Goal: Transaction & Acquisition: Purchase product/service

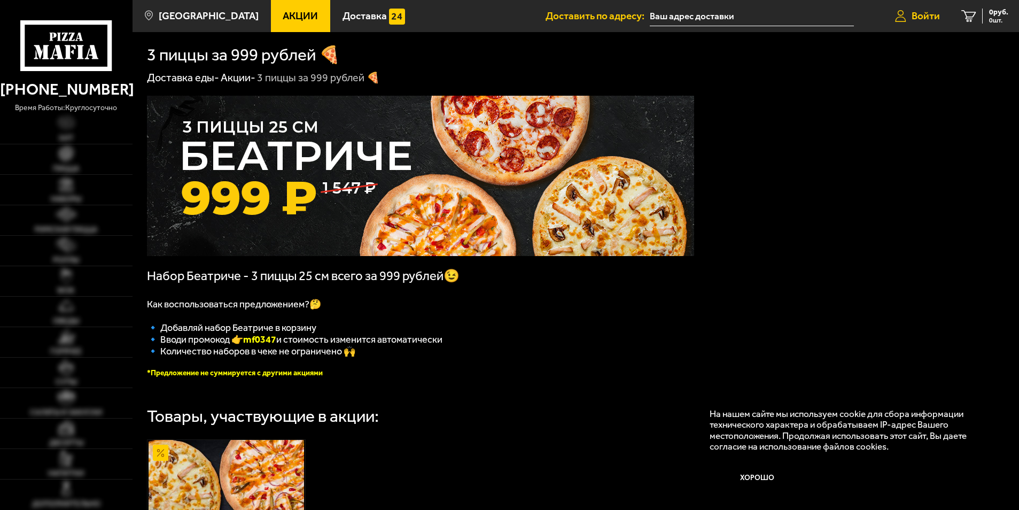
drag, startPoint x: 916, startPoint y: 17, endPoint x: 901, endPoint y: 30, distance: 20.5
click at [916, 17] on span "Войти" at bounding box center [926, 16] width 28 height 10
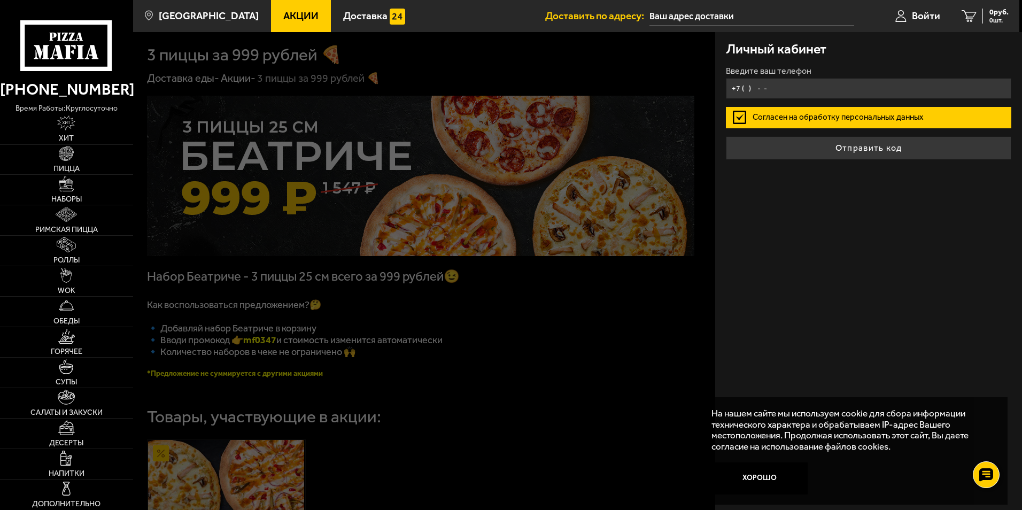
click at [759, 90] on input "+7 ( ) - -" at bounding box center [868, 88] width 285 height 21
click at [749, 86] on input "+7 ( ) - -" at bounding box center [868, 88] width 285 height 21
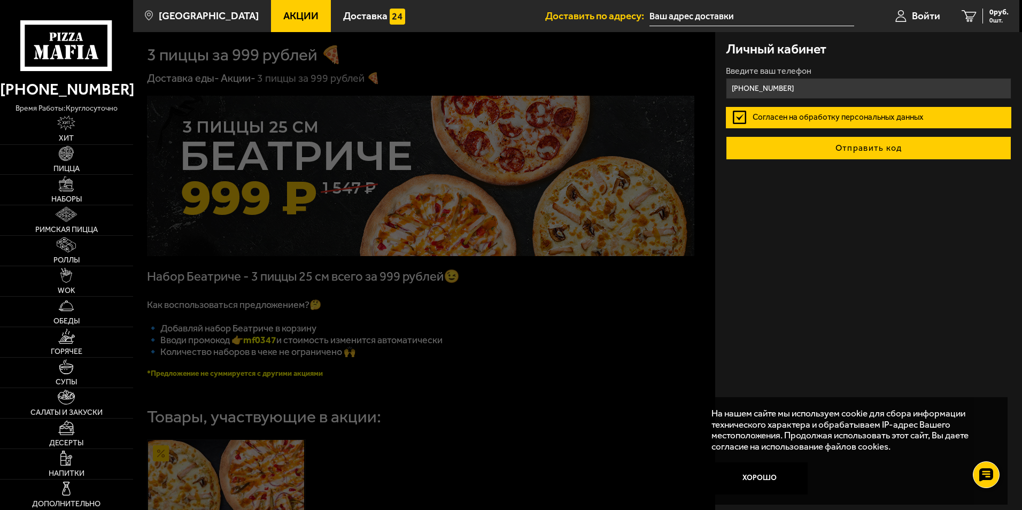
type input "[PHONE_NUMBER]"
click at [881, 147] on button "Отправить код" at bounding box center [868, 148] width 285 height 24
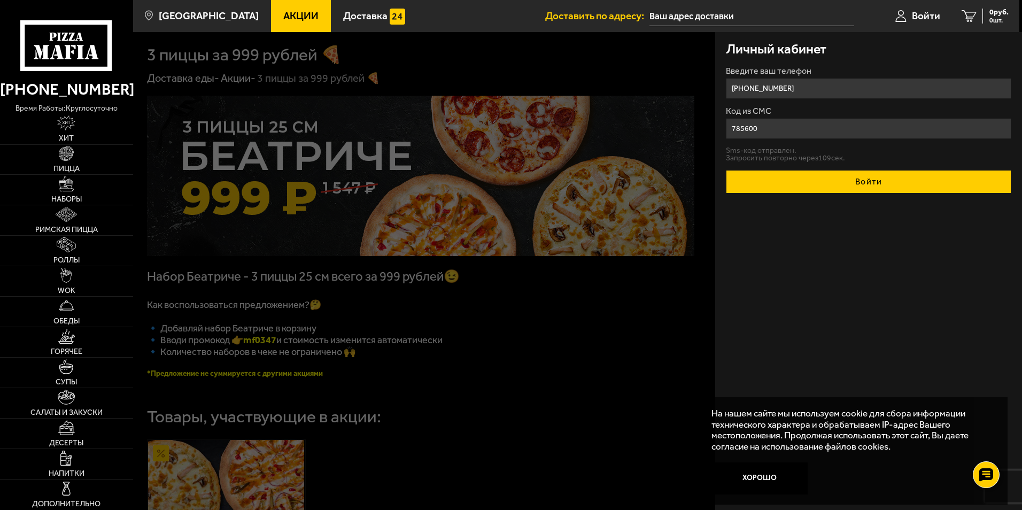
type input "785600"
click at [878, 190] on button "Войти" at bounding box center [868, 182] width 285 height 24
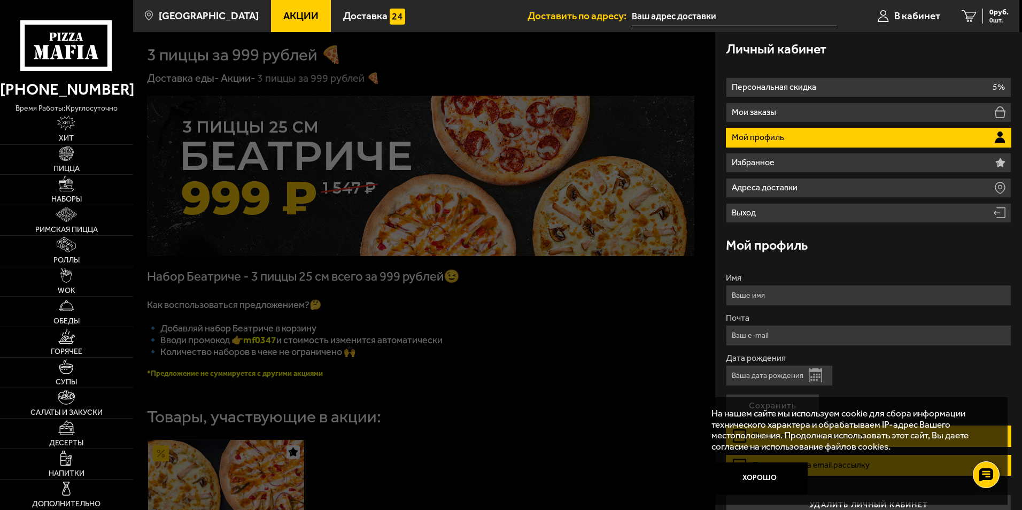
click at [770, 295] on input "Имя" at bounding box center [868, 295] width 285 height 21
type input "[PERSON_NAME]"
click at [798, 336] on input "Почта" at bounding box center [868, 335] width 285 height 21
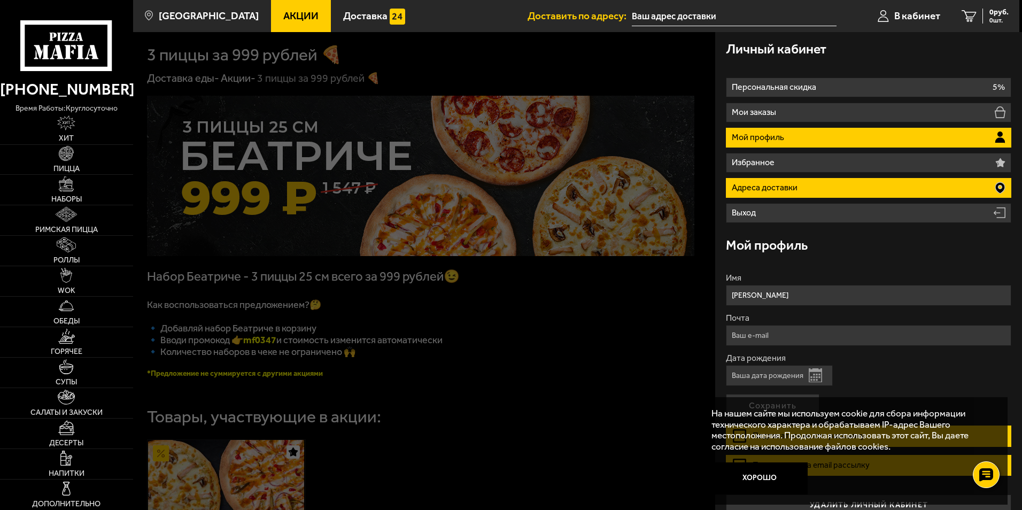
click at [816, 179] on li "Адреса доставки" at bounding box center [868, 188] width 285 height 20
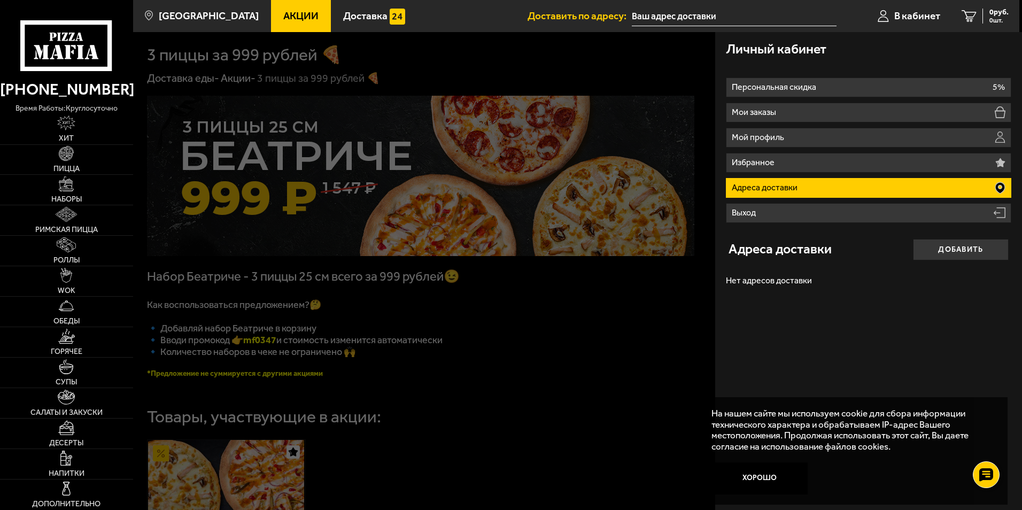
click at [802, 187] on li "Адреса доставки" at bounding box center [868, 188] width 285 height 20
click at [884, 183] on li "Адреса доставки" at bounding box center [868, 188] width 285 height 20
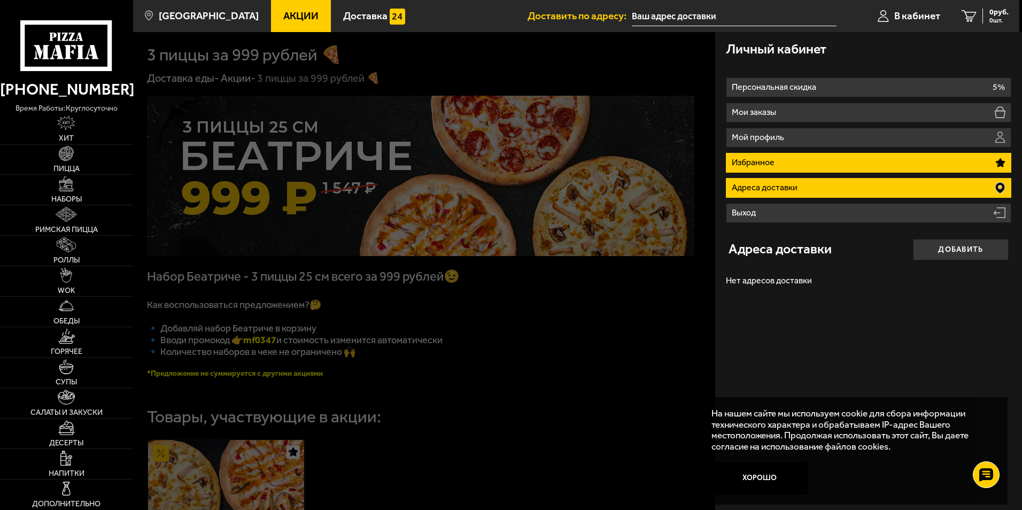
click at [829, 162] on li "Избранное" at bounding box center [868, 163] width 285 height 20
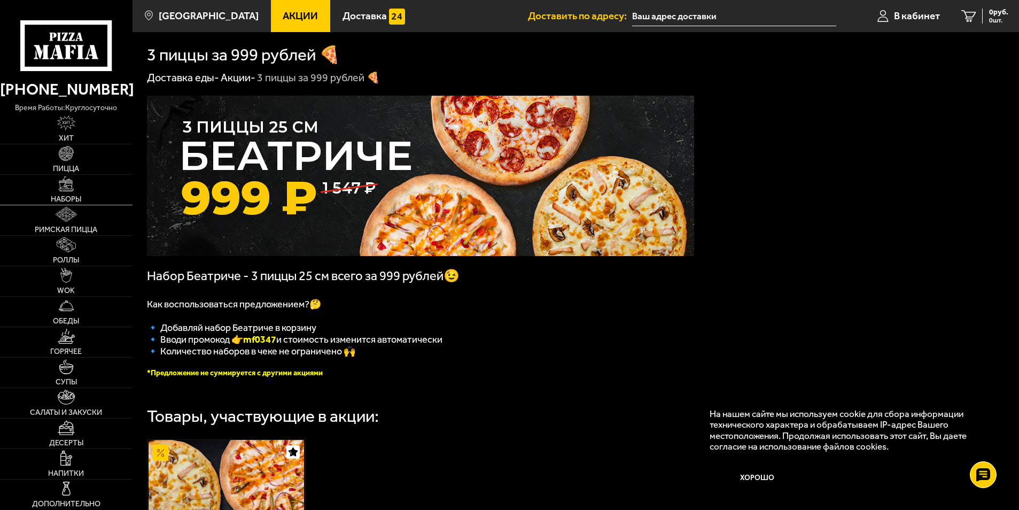
click at [71, 192] on link "Наборы" at bounding box center [66, 190] width 133 height 30
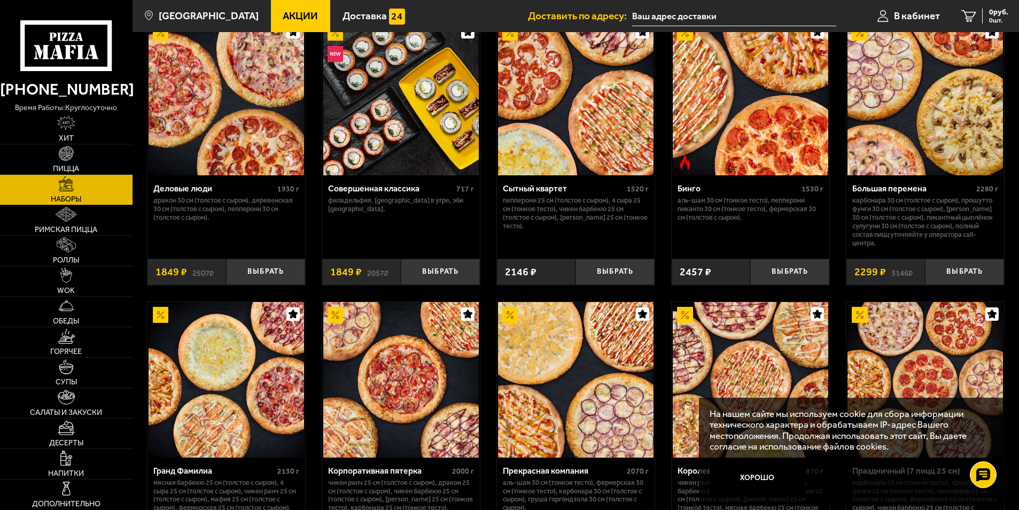
scroll to position [1175, 0]
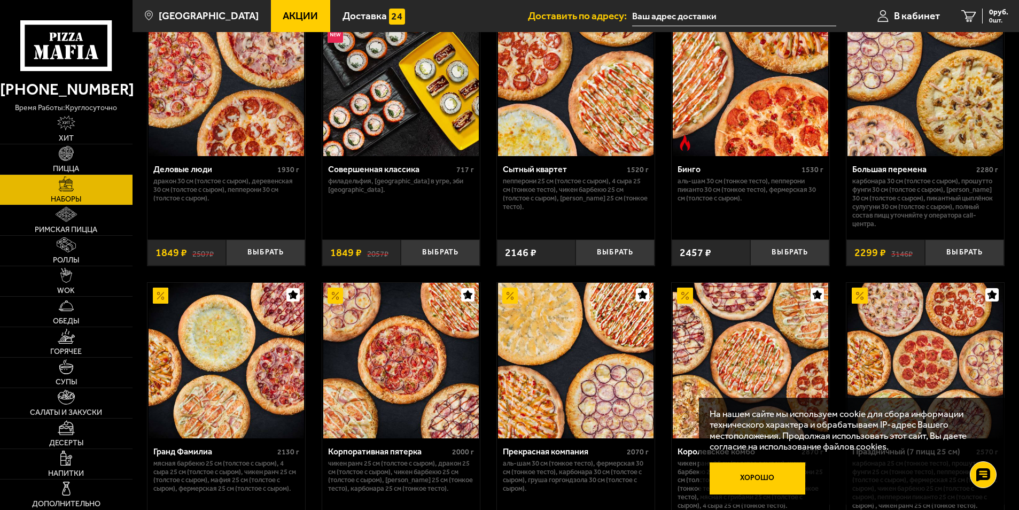
click at [746, 480] on button "Хорошо" at bounding box center [758, 478] width 96 height 32
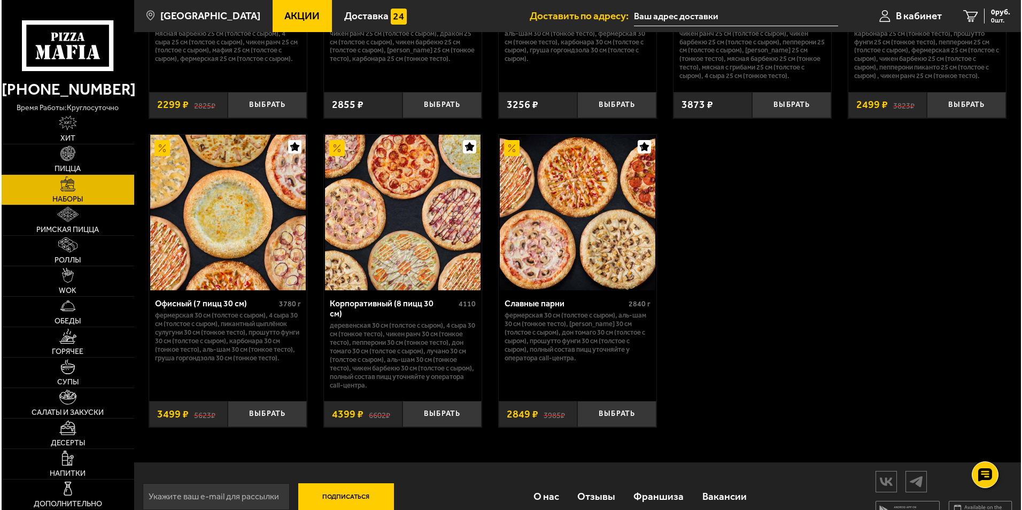
scroll to position [1622, 0]
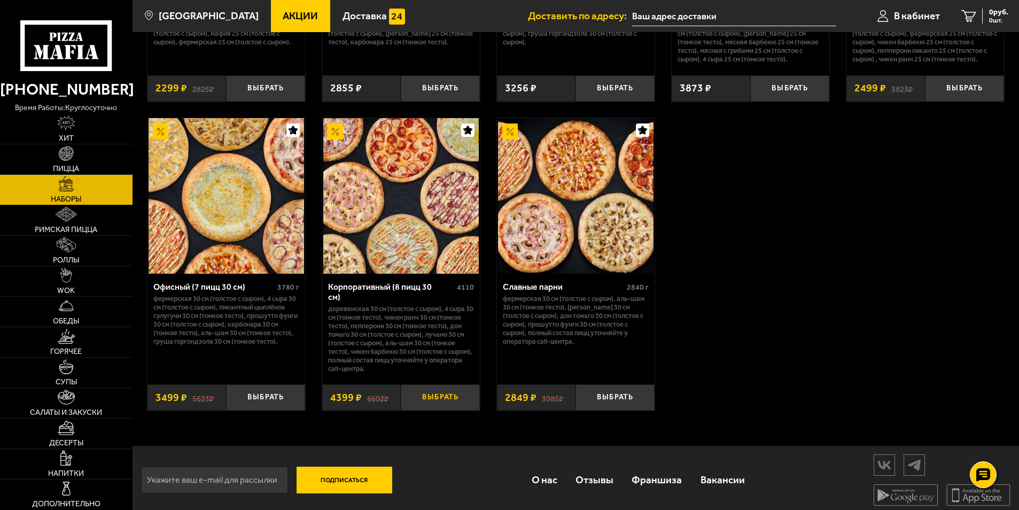
click at [425, 391] on button "Выбрать" at bounding box center [440, 397] width 79 height 26
click at [899, 15] on span "В кабинет" at bounding box center [904, 16] width 46 height 10
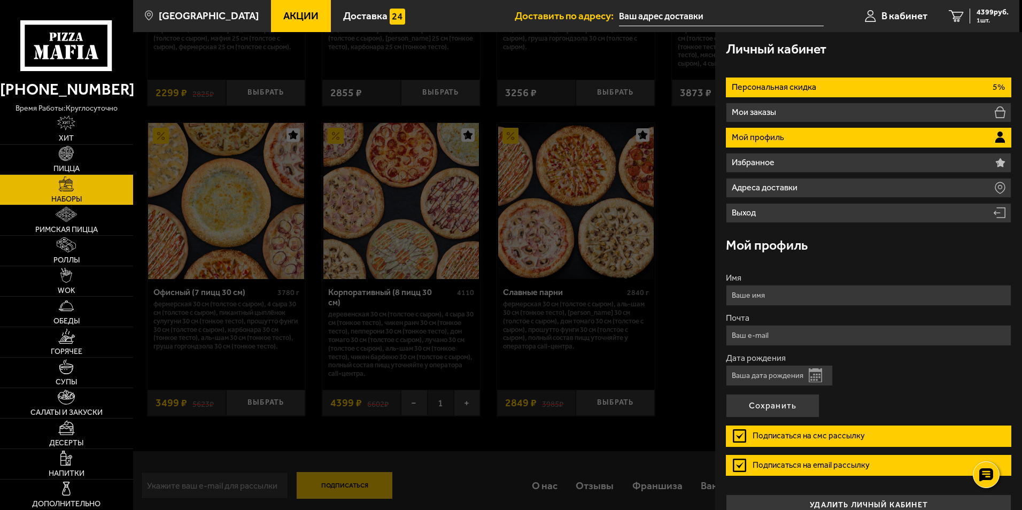
click at [844, 87] on li "Персональная скидка 5%" at bounding box center [868, 87] width 285 height 20
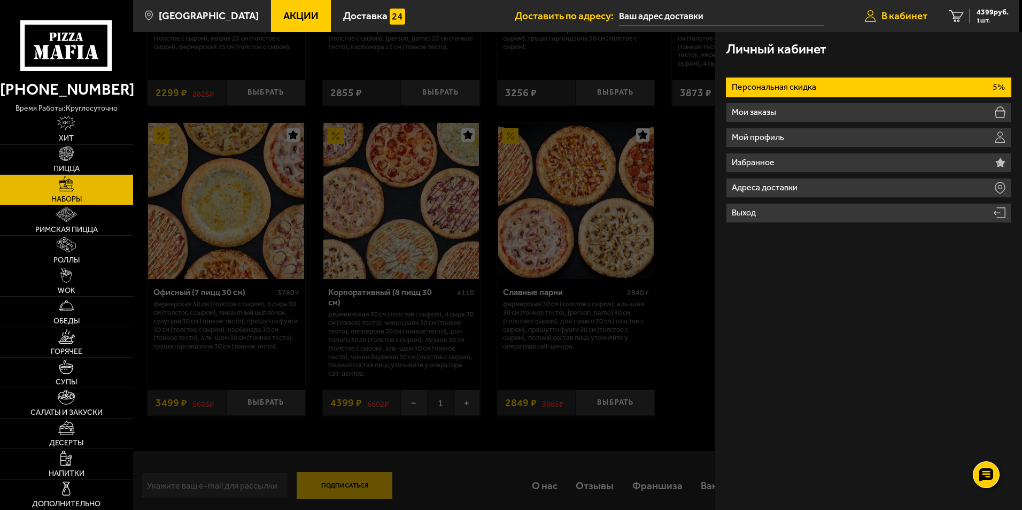
click at [901, 18] on span "В кабинет" at bounding box center [904, 16] width 46 height 10
click at [990, 16] on span "4399 руб." at bounding box center [992, 12] width 32 height 7
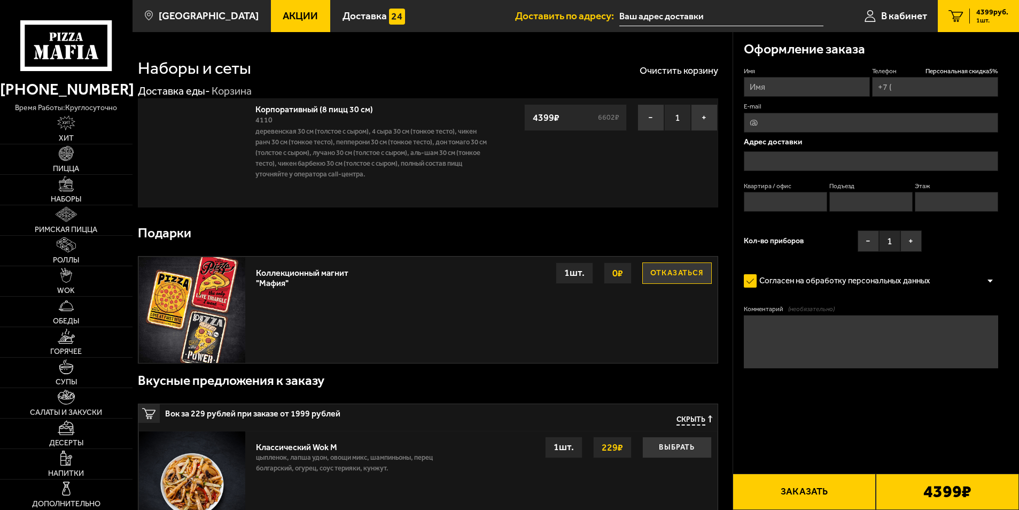
type input "[PHONE_NUMBER]"
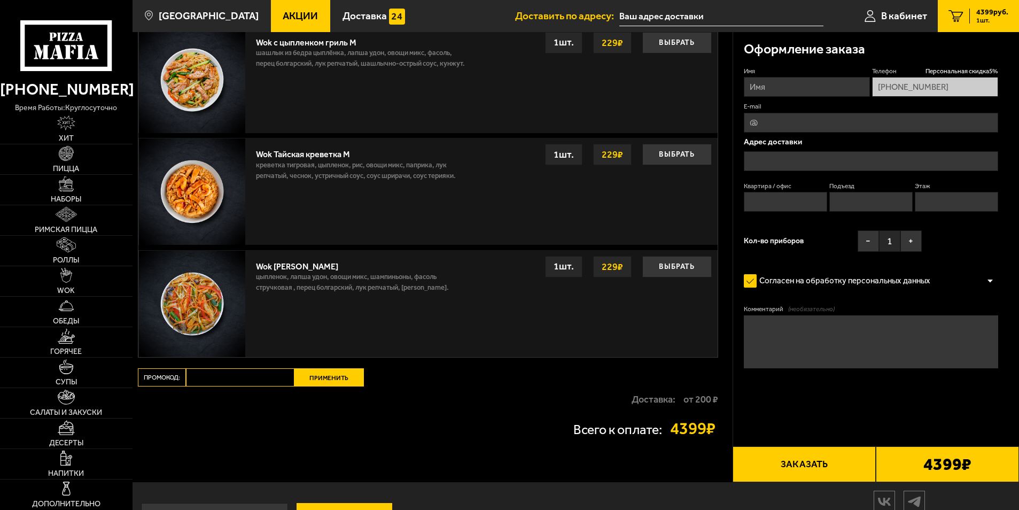
scroll to position [784, 0]
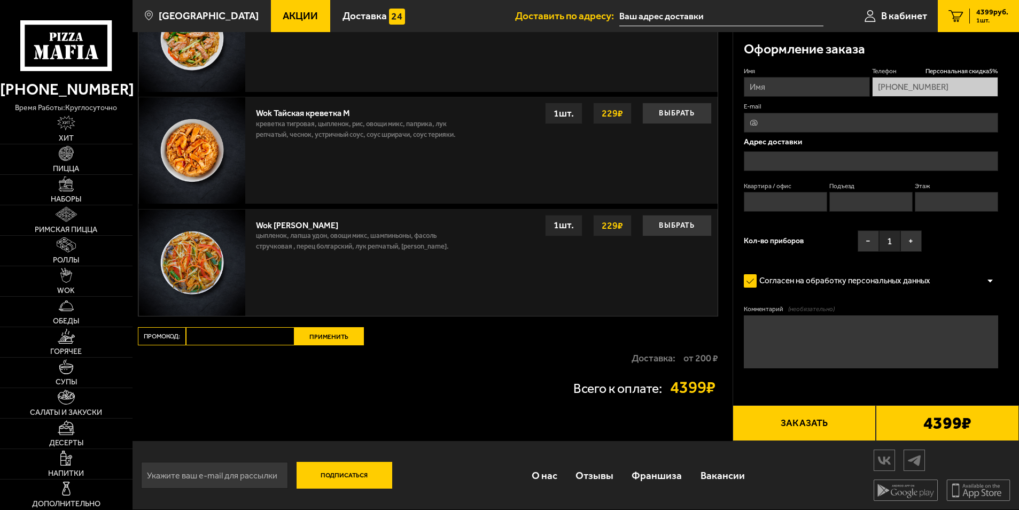
click at [215, 335] on input "Промокод:" at bounding box center [240, 336] width 108 height 18
type input "START14"
click at [339, 332] on button "Применить" at bounding box center [328, 336] width 69 height 18
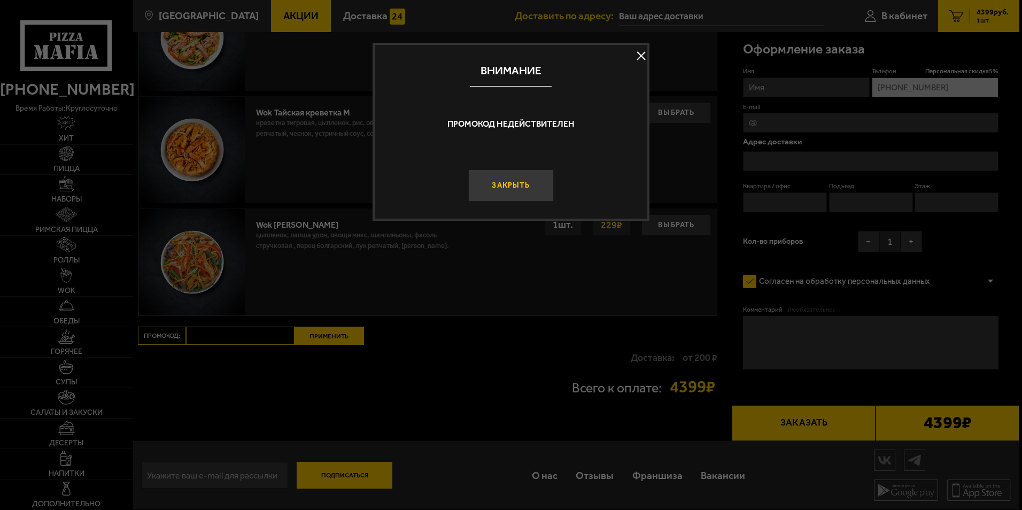
click at [493, 194] on button "Закрыть" at bounding box center [510, 185] width 85 height 32
